Goal: Task Accomplishment & Management: Use online tool/utility

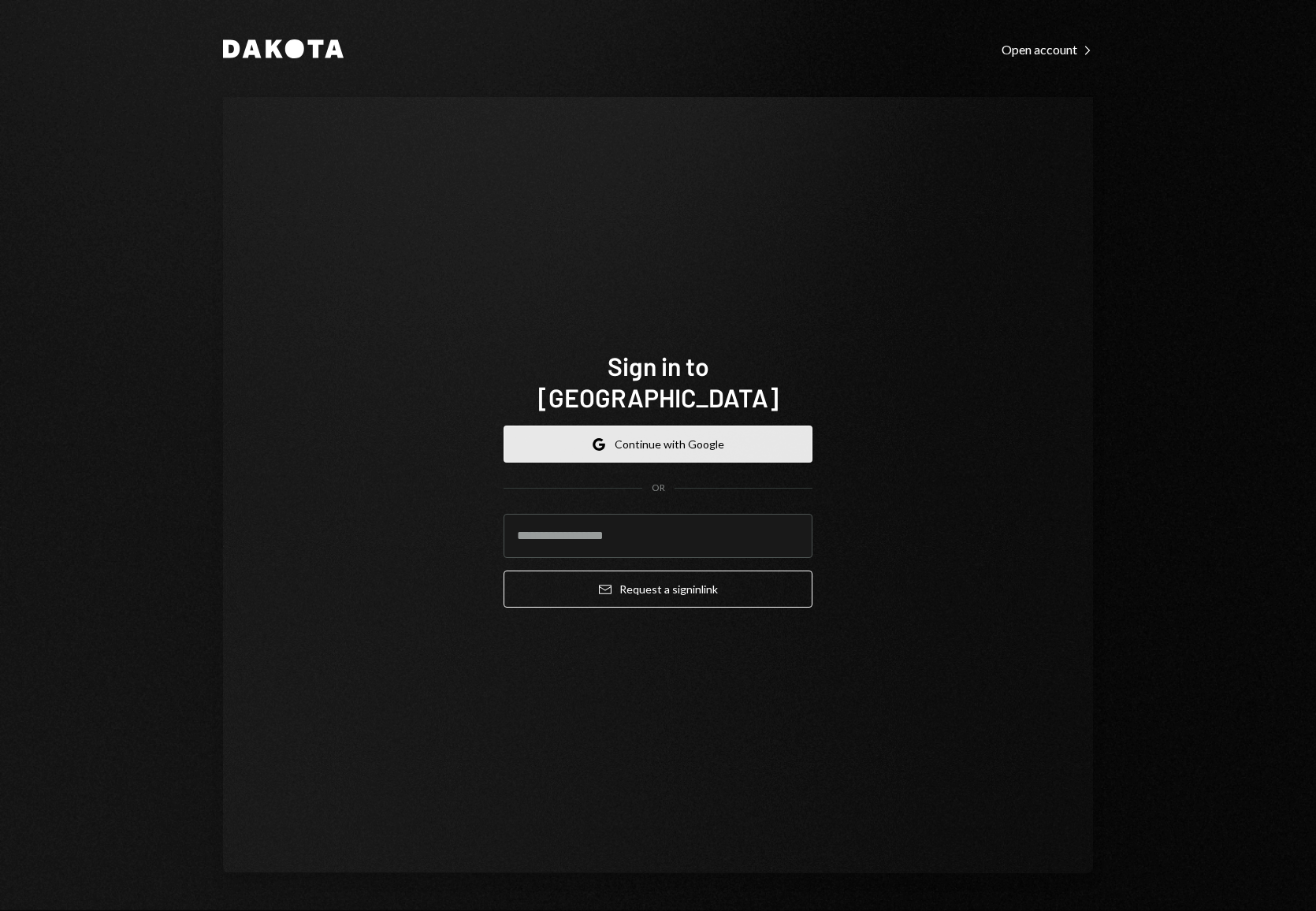
click at [651, 437] on button "Google Continue with Google" at bounding box center [657, 443] width 309 height 37
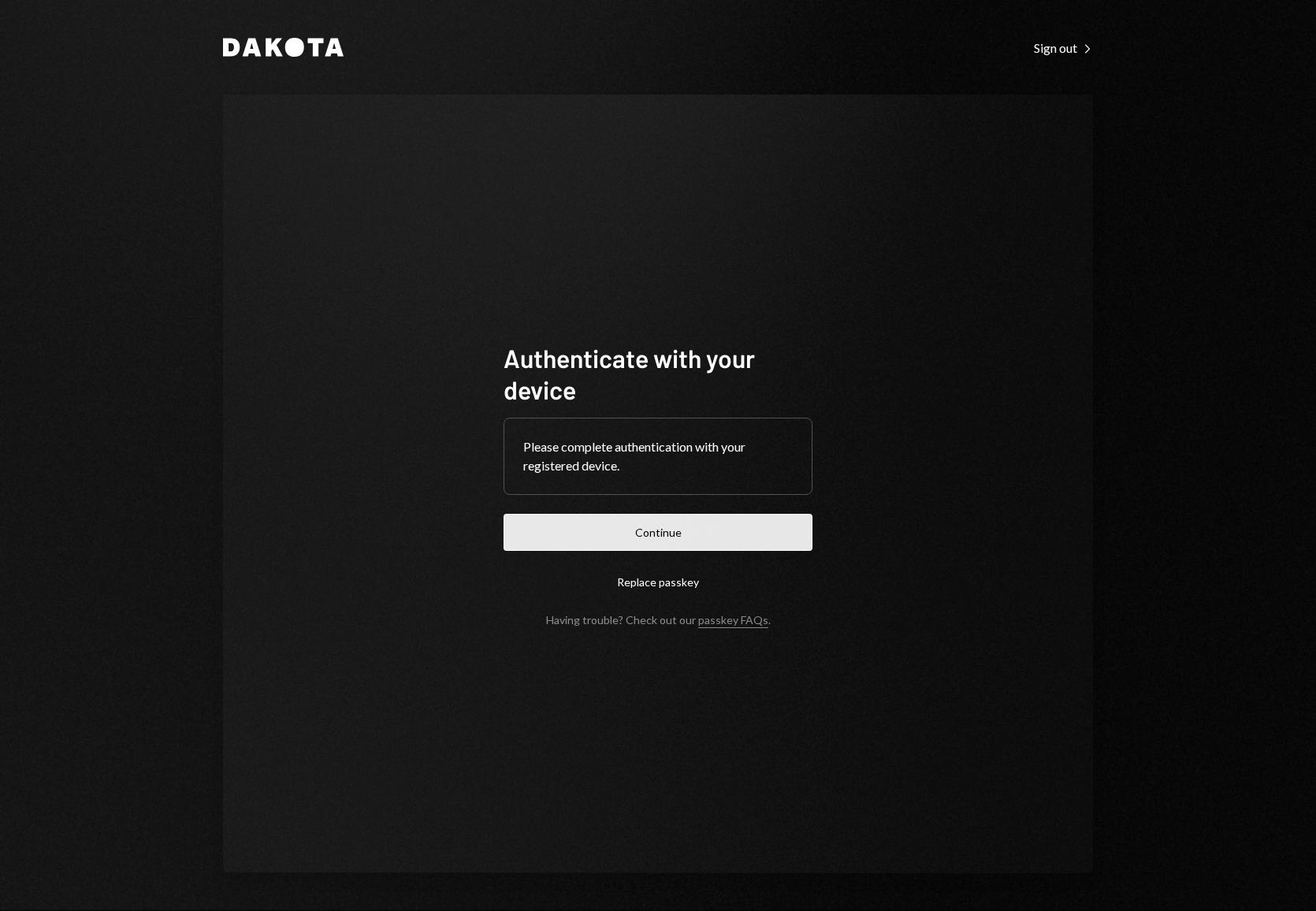
click at [660, 526] on button "Continue" at bounding box center [657, 532] width 309 height 37
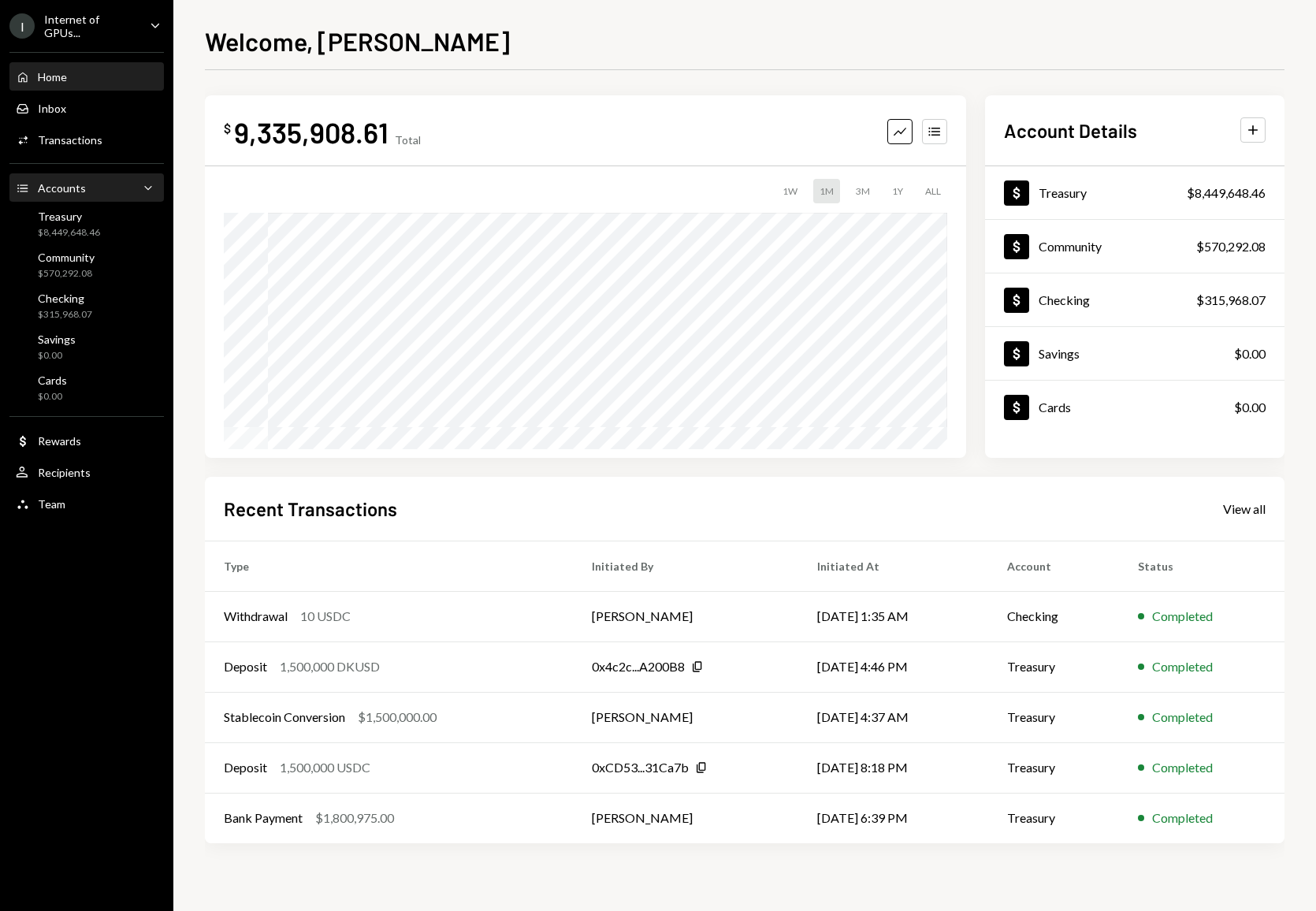
click at [29, 187] on icon "Accounts" at bounding box center [22, 188] width 14 height 14
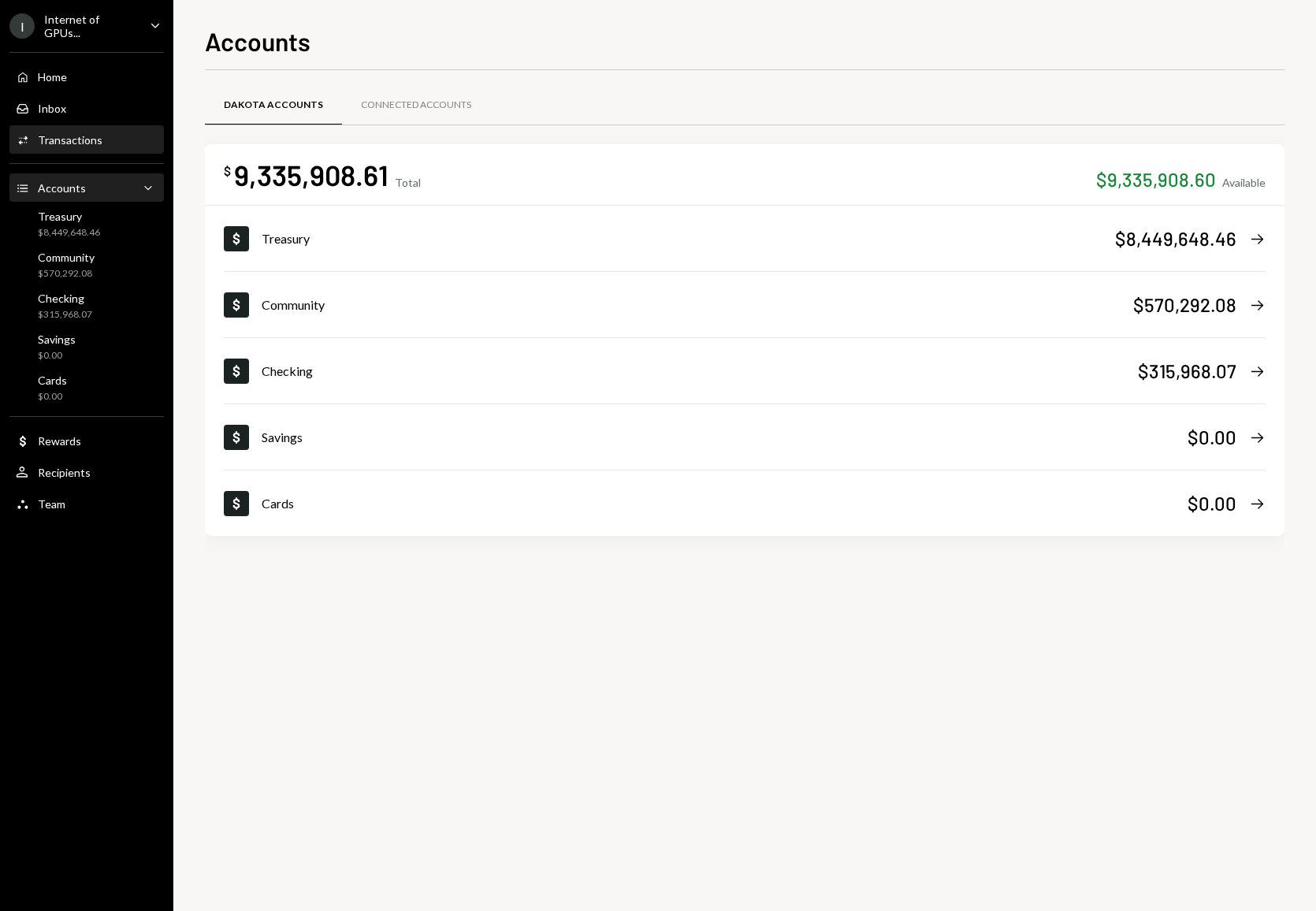
click at [80, 129] on div "Activities Transactions" at bounding box center [86, 140] width 142 height 27
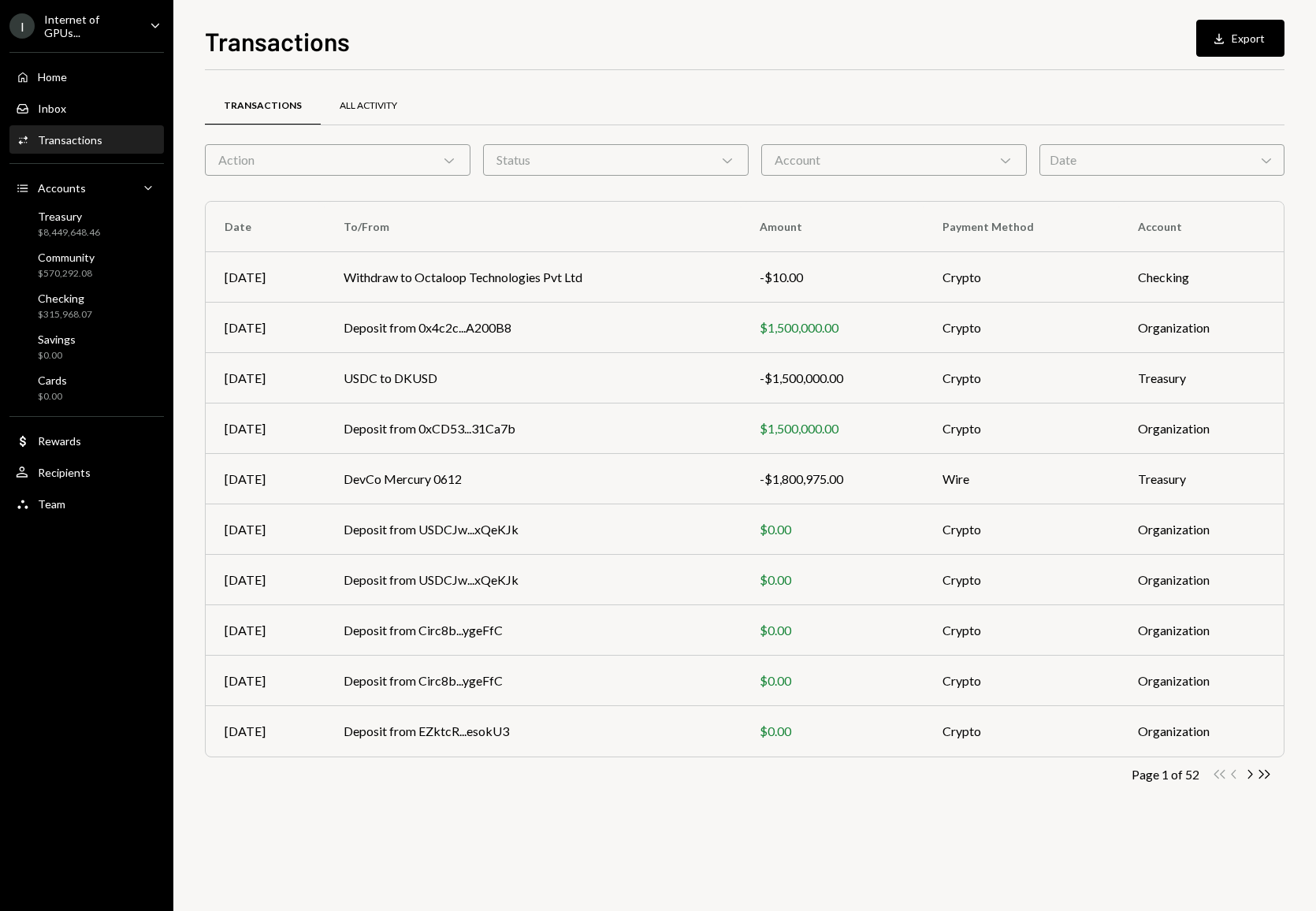
click at [359, 102] on div "All Activity" at bounding box center [368, 106] width 57 height 13
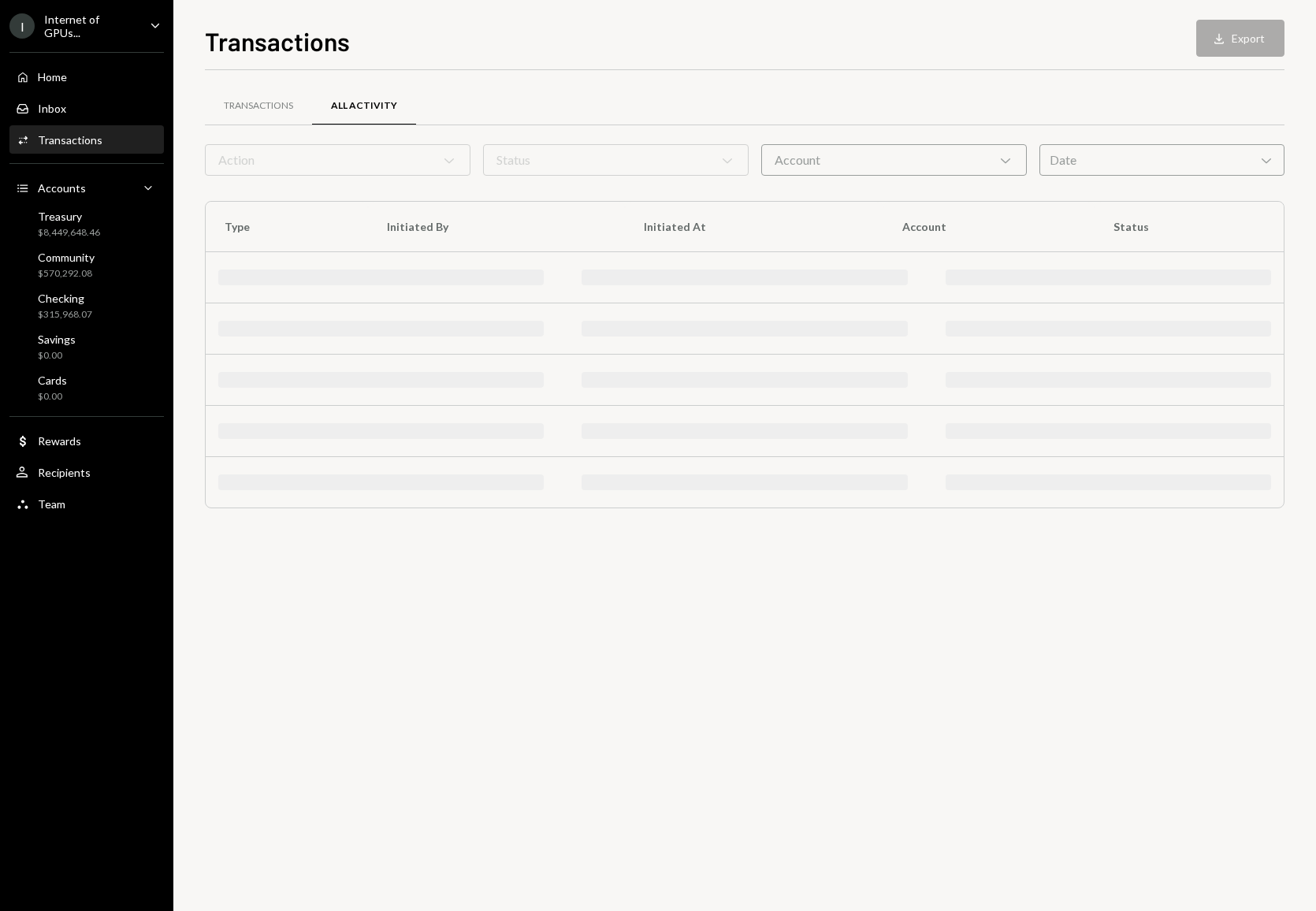
click at [256, 102] on div "Transactions" at bounding box center [258, 106] width 70 height 13
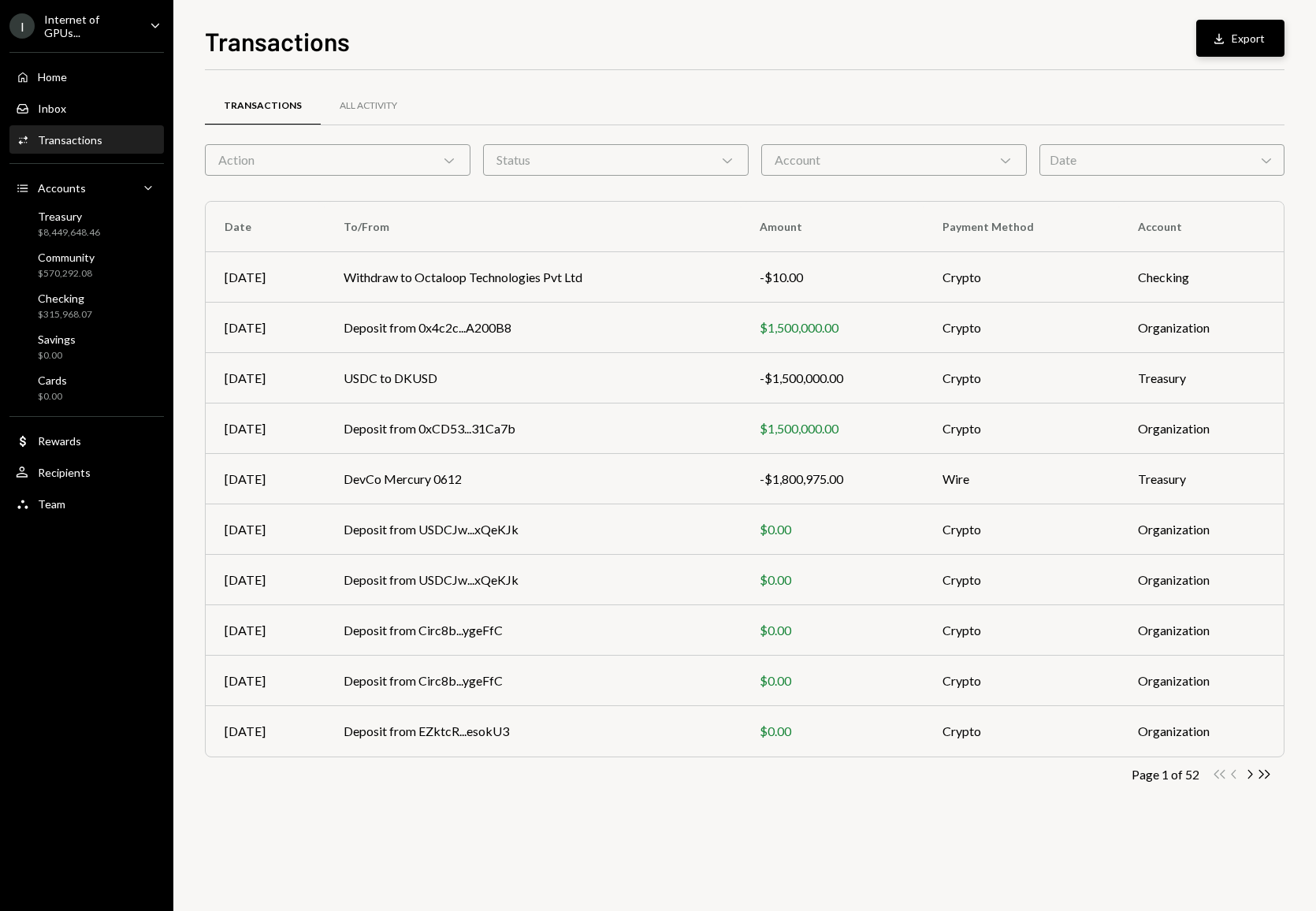
click at [1255, 48] on button "Download Export" at bounding box center [1241, 38] width 88 height 37
click at [1261, 45] on button "Download Export" at bounding box center [1241, 38] width 88 height 37
